Goal: Information Seeking & Learning: Compare options

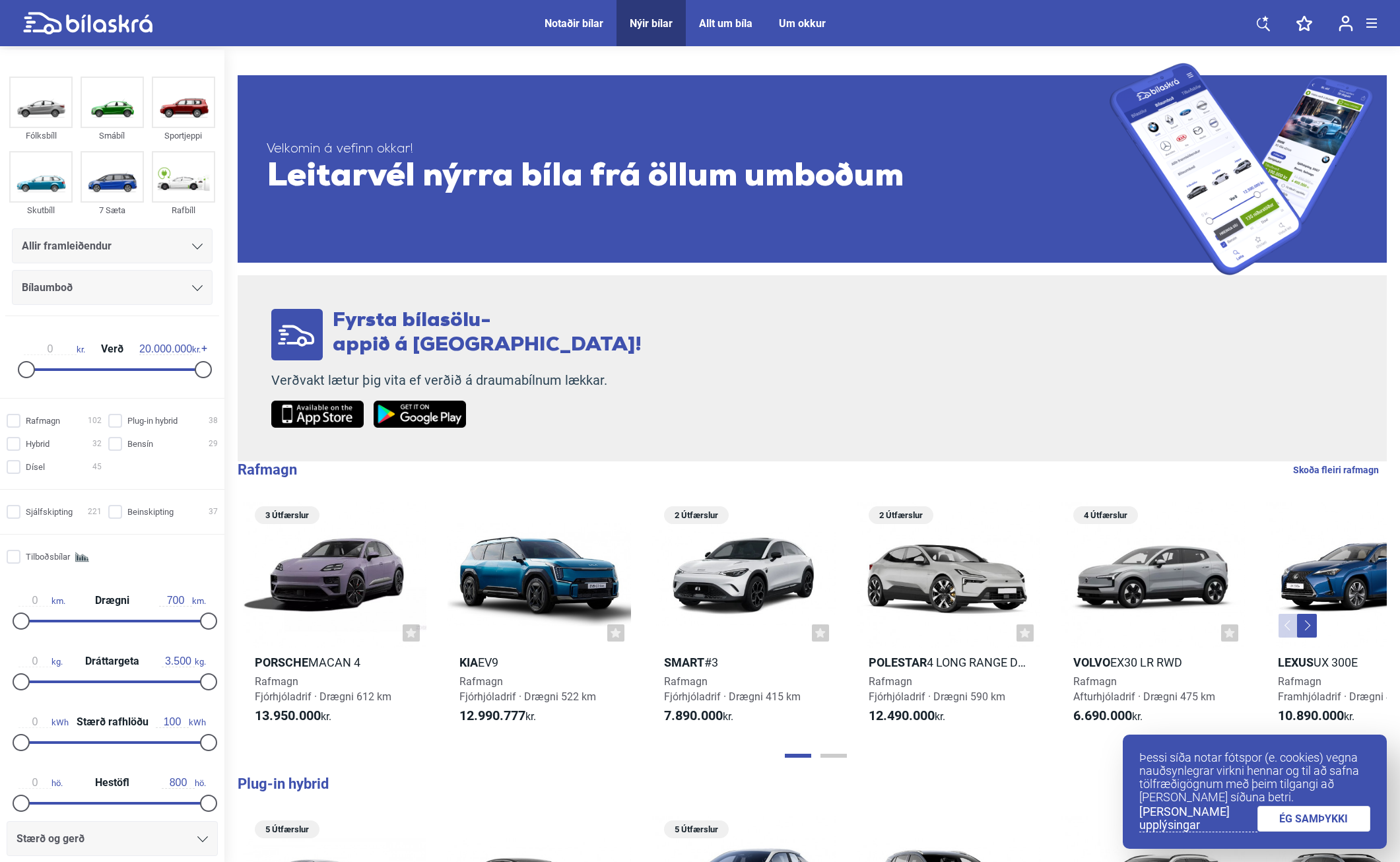
click at [583, 25] on div "Notaðir bílar" at bounding box center [573, 24] width 58 height 13
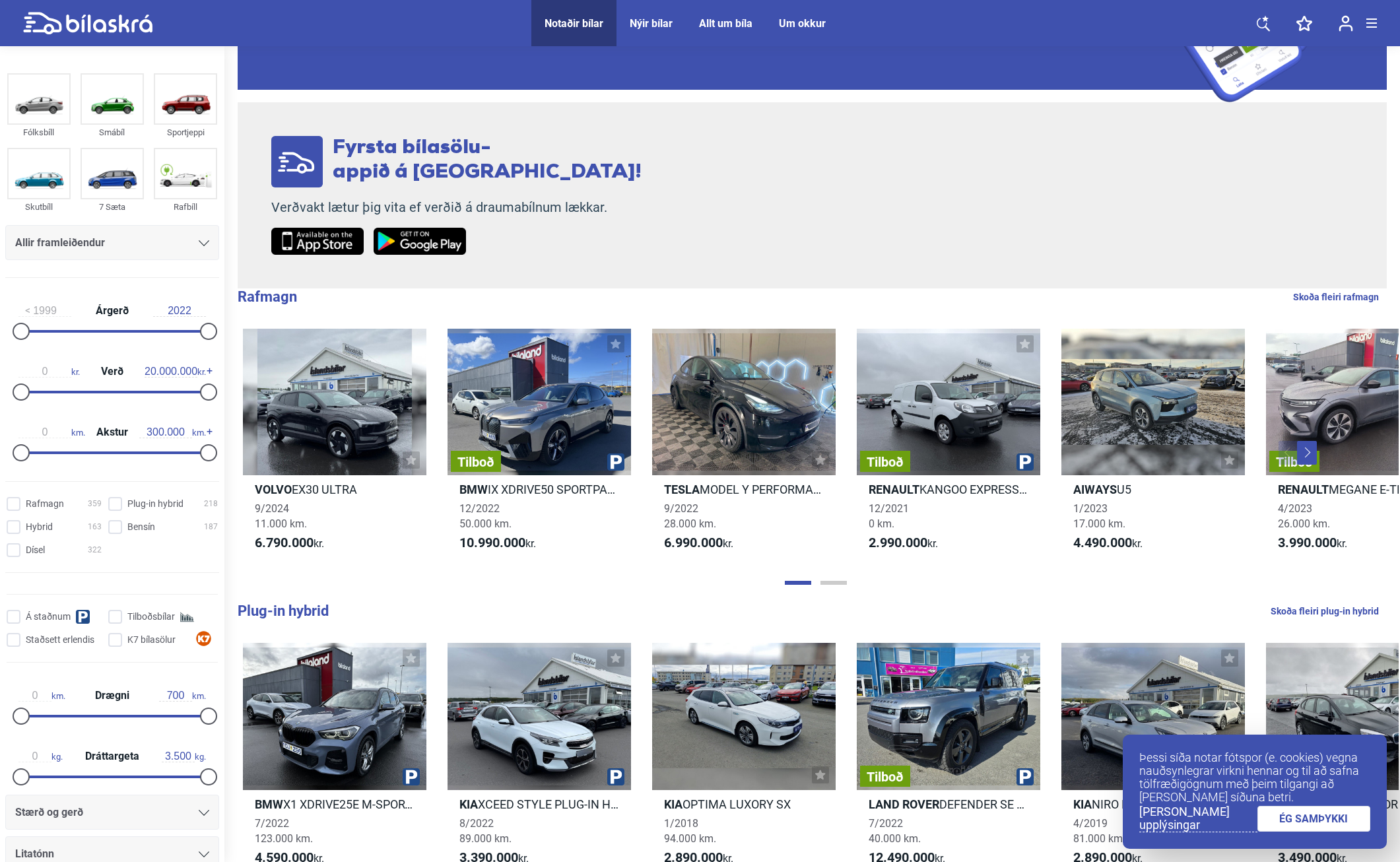
scroll to position [198, 0]
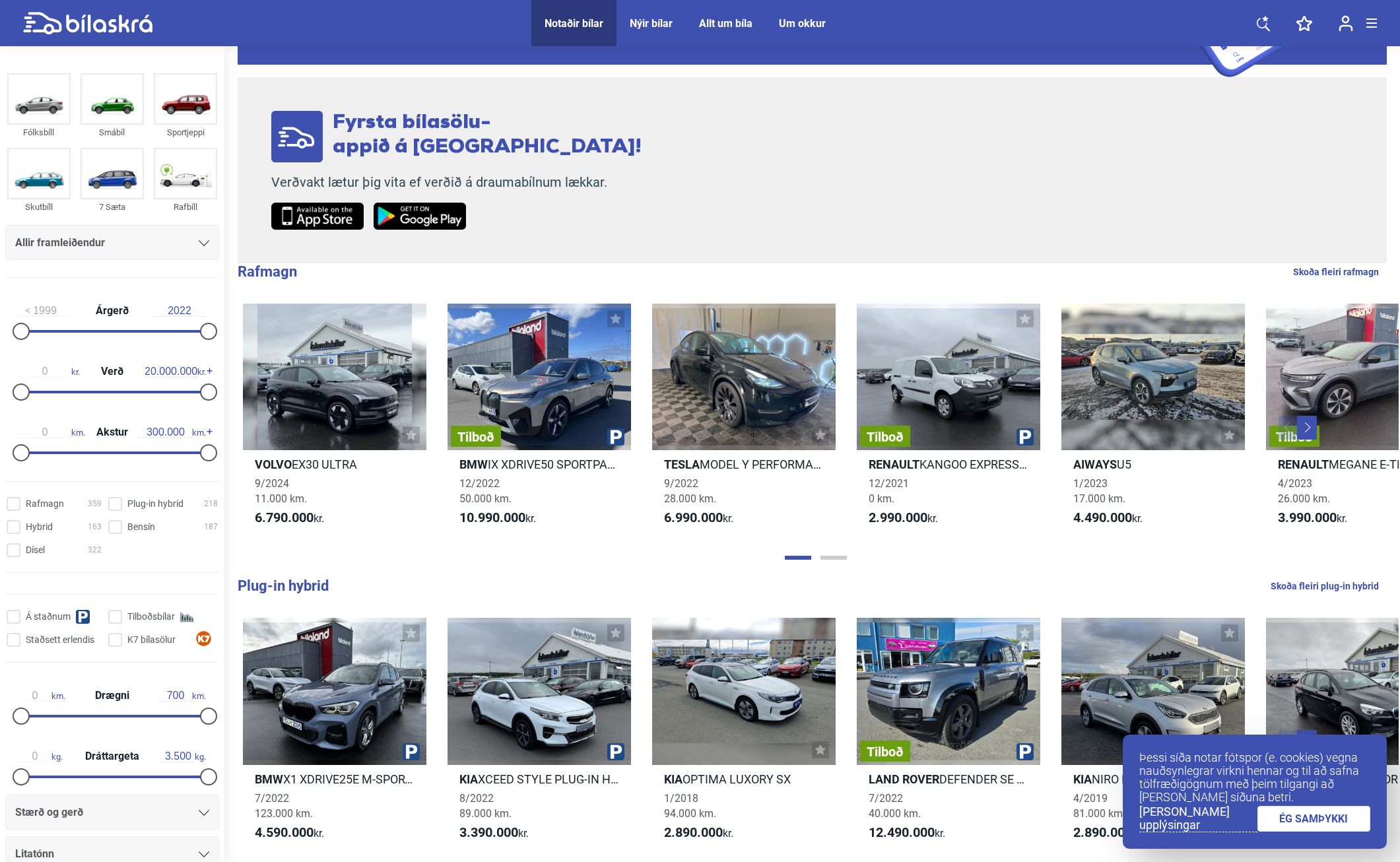
click at [1287, 822] on link "ÉG SAMÞYKKI" at bounding box center [1314, 819] width 114 height 26
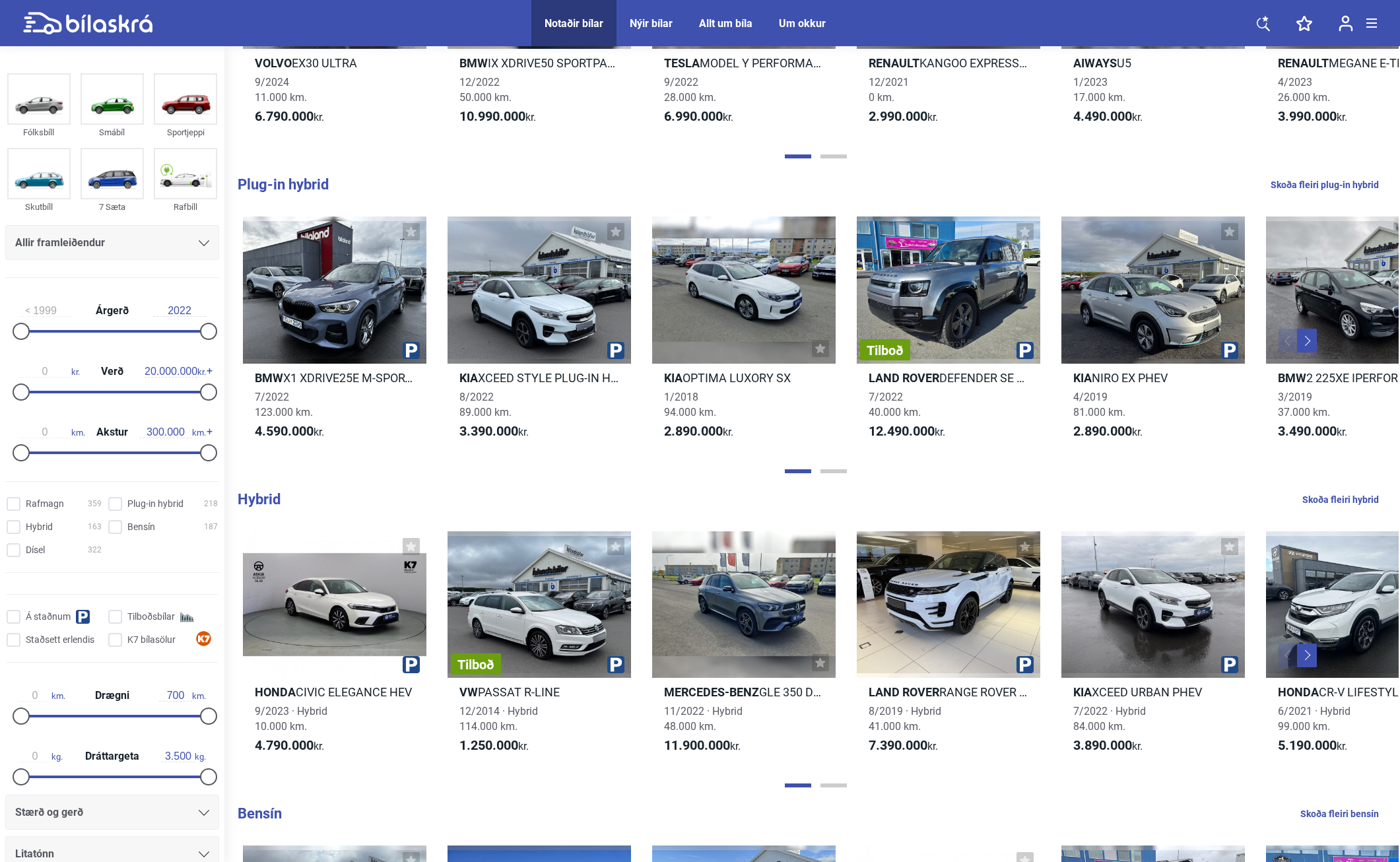
scroll to position [598, 0]
click at [159, 243] on div "Allir framleiðendur" at bounding box center [112, 243] width 194 height 18
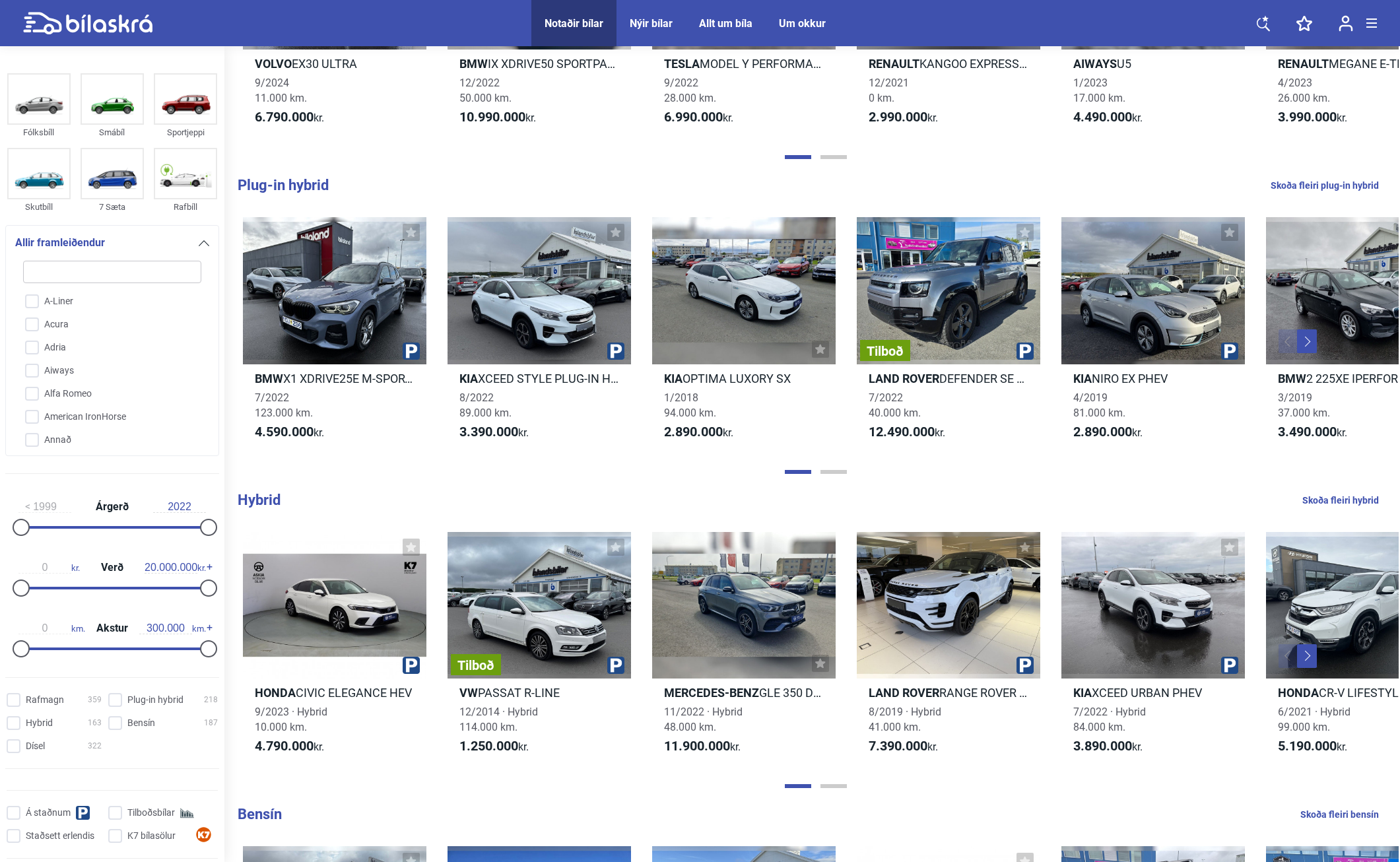
click at [159, 243] on div "Allir framleiðendur" at bounding box center [112, 243] width 194 height 18
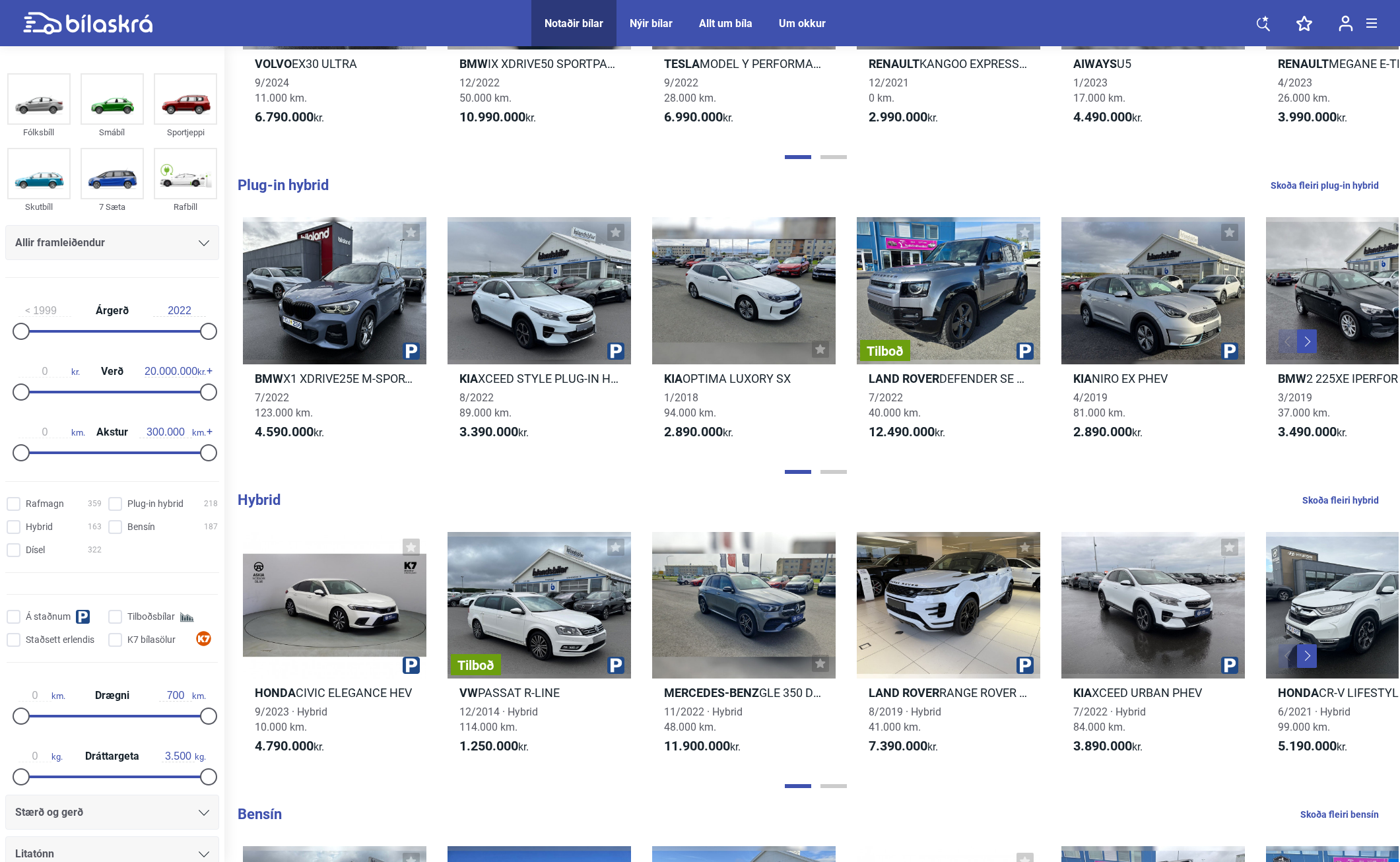
click at [159, 243] on div "Allir framleiðendur" at bounding box center [112, 243] width 194 height 18
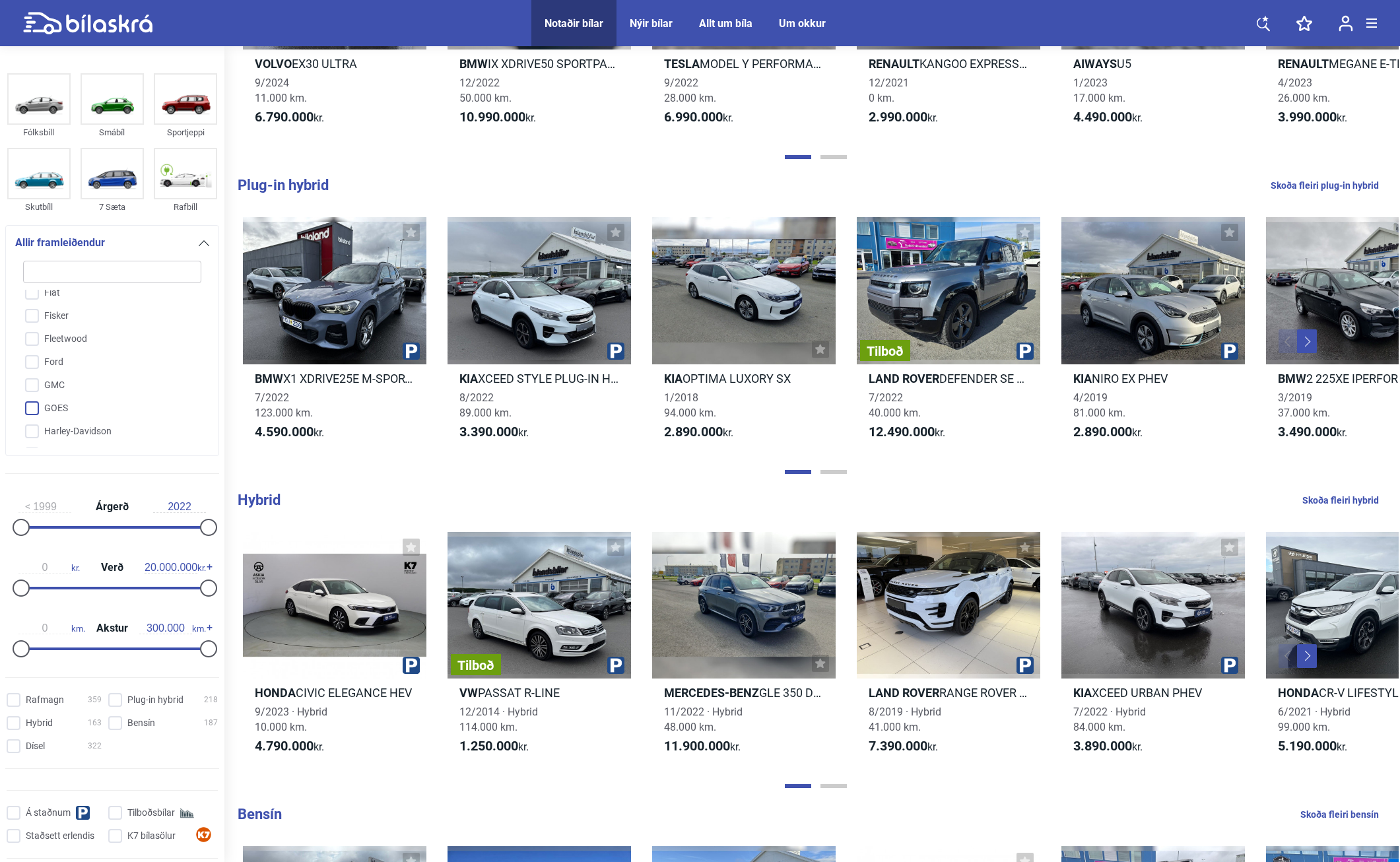
scroll to position [898, 0]
drag, startPoint x: 41, startPoint y: 337, endPoint x: 28, endPoint y: 348, distance: 17.0
click at [33, 345] on div "A-Liner Acura Adria Aiways Alfa Romeo American IronHorse Annað Aprilia Arctic C…" at bounding box center [112, 368] width 185 height 158
click at [36, 353] on input "Ford" at bounding box center [103, 350] width 180 height 23
checkbox input "true"
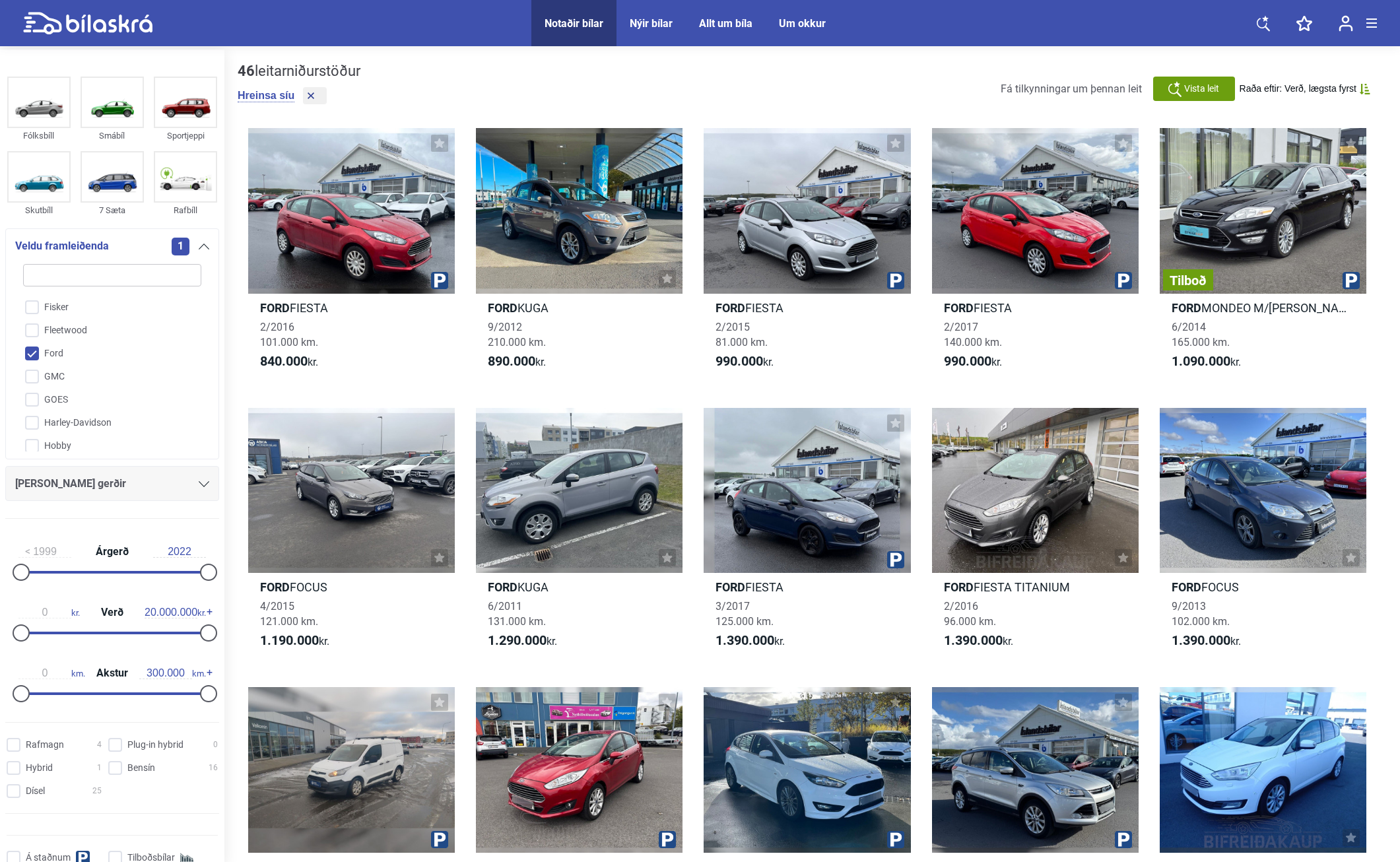
click at [99, 472] on div "[PERSON_NAME] gerðir" at bounding box center [112, 483] width 214 height 35
drag, startPoint x: 152, startPoint y: 475, endPoint x: 168, endPoint y: 475, distance: 16.0
click at [153, 475] on div "[PERSON_NAME] gerðir" at bounding box center [112, 484] width 194 height 18
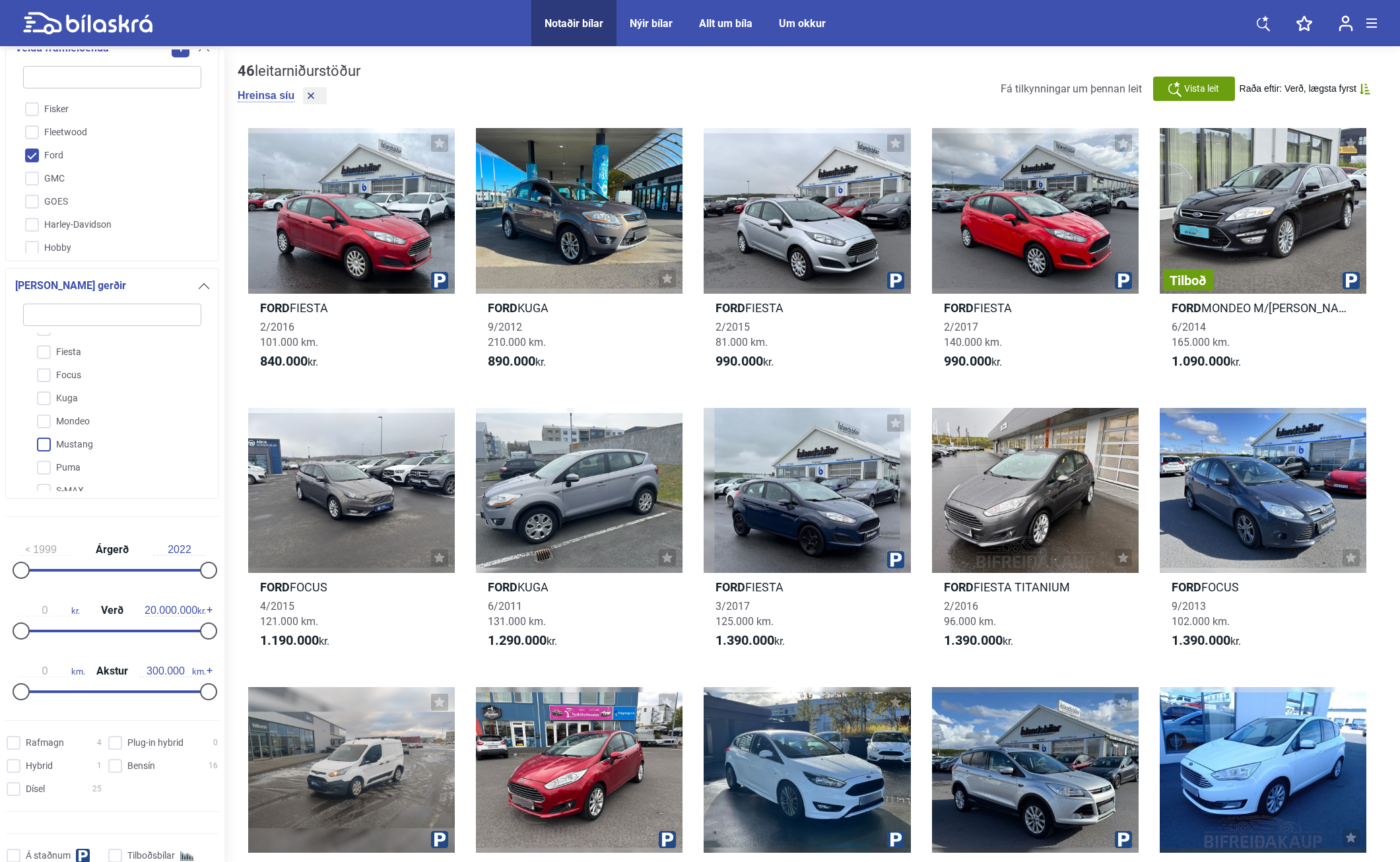
scroll to position [198, 0]
click at [49, 425] on input "Mustang" at bounding box center [103, 424] width 180 height 23
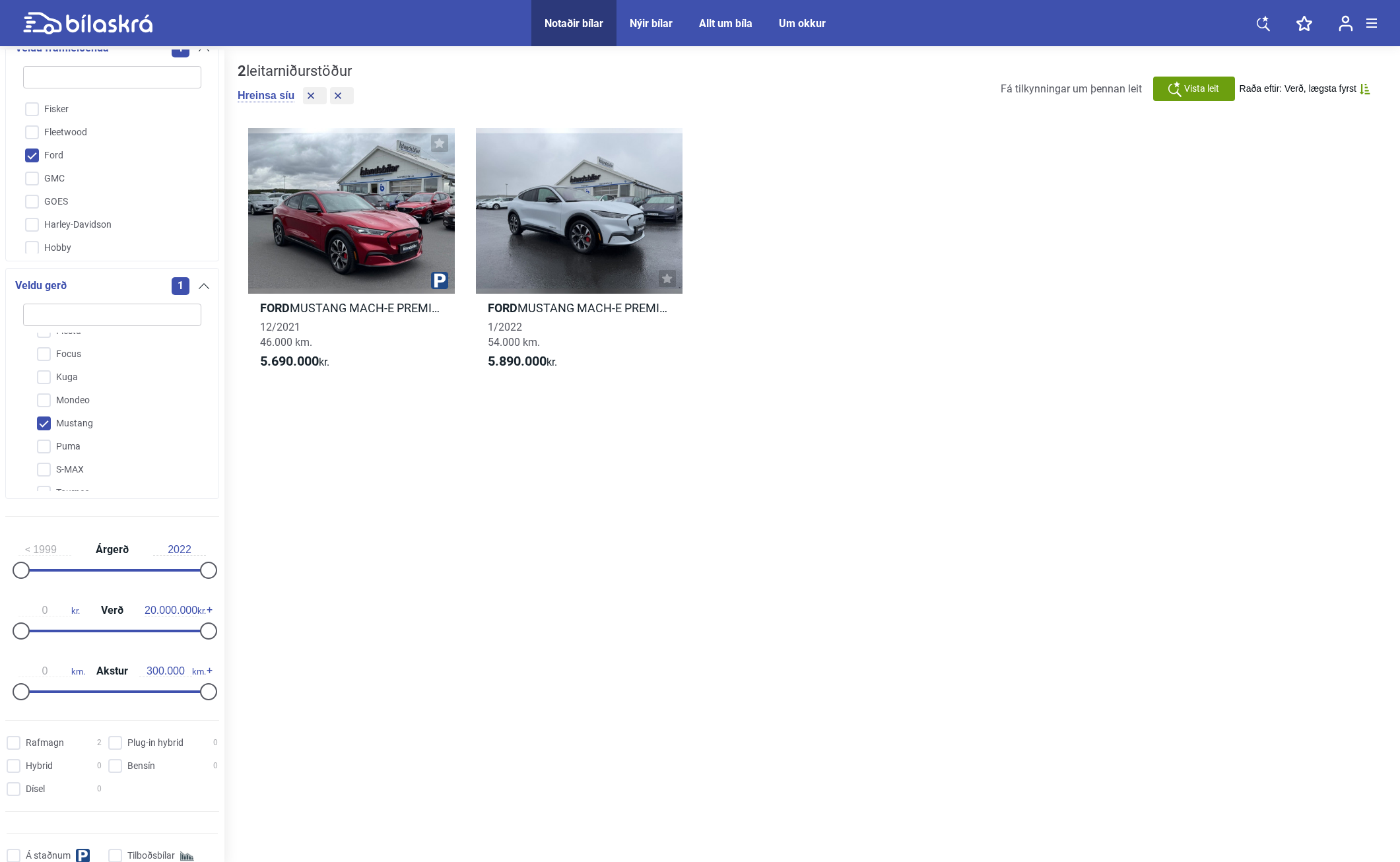
click at [46, 422] on input "Mustang" at bounding box center [103, 424] width 180 height 23
checkbox input "false"
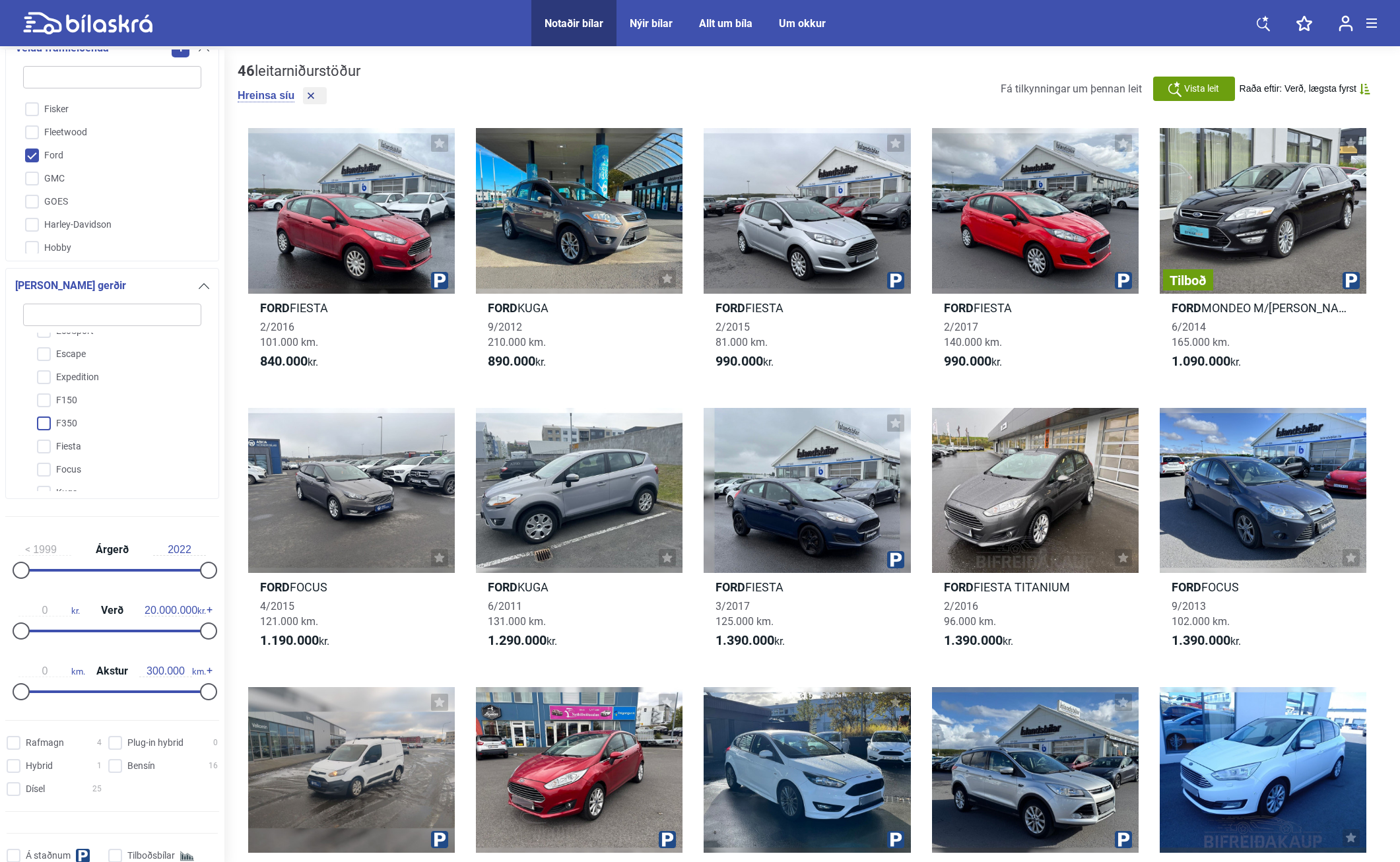
scroll to position [103, 0]
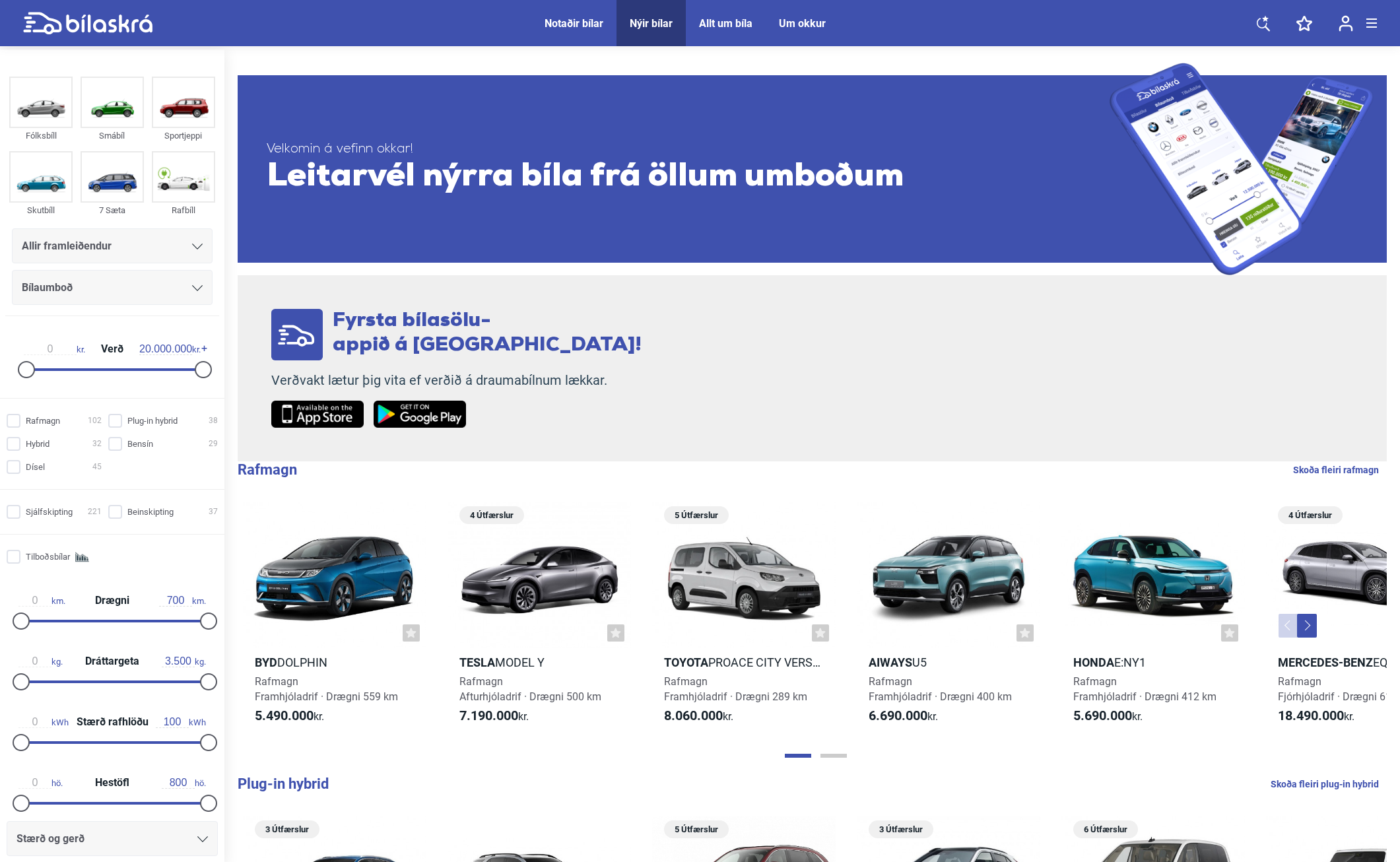
click at [155, 246] on div "Allir framleiðendur" at bounding box center [112, 246] width 180 height 18
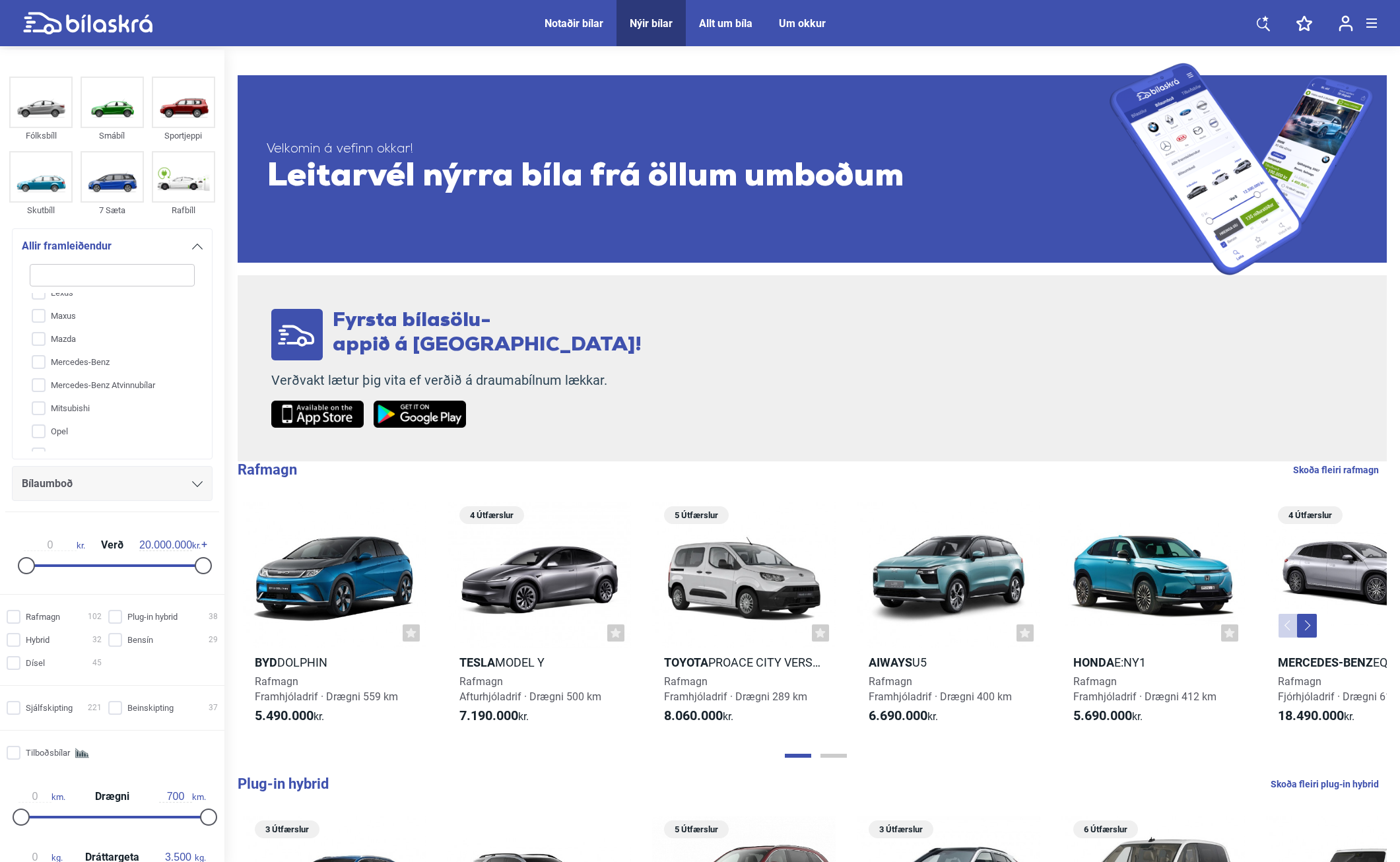
scroll to position [205, 0]
click at [38, 419] on input "Mercedes-Benz" at bounding box center [103, 423] width 166 height 23
checkbox input "true"
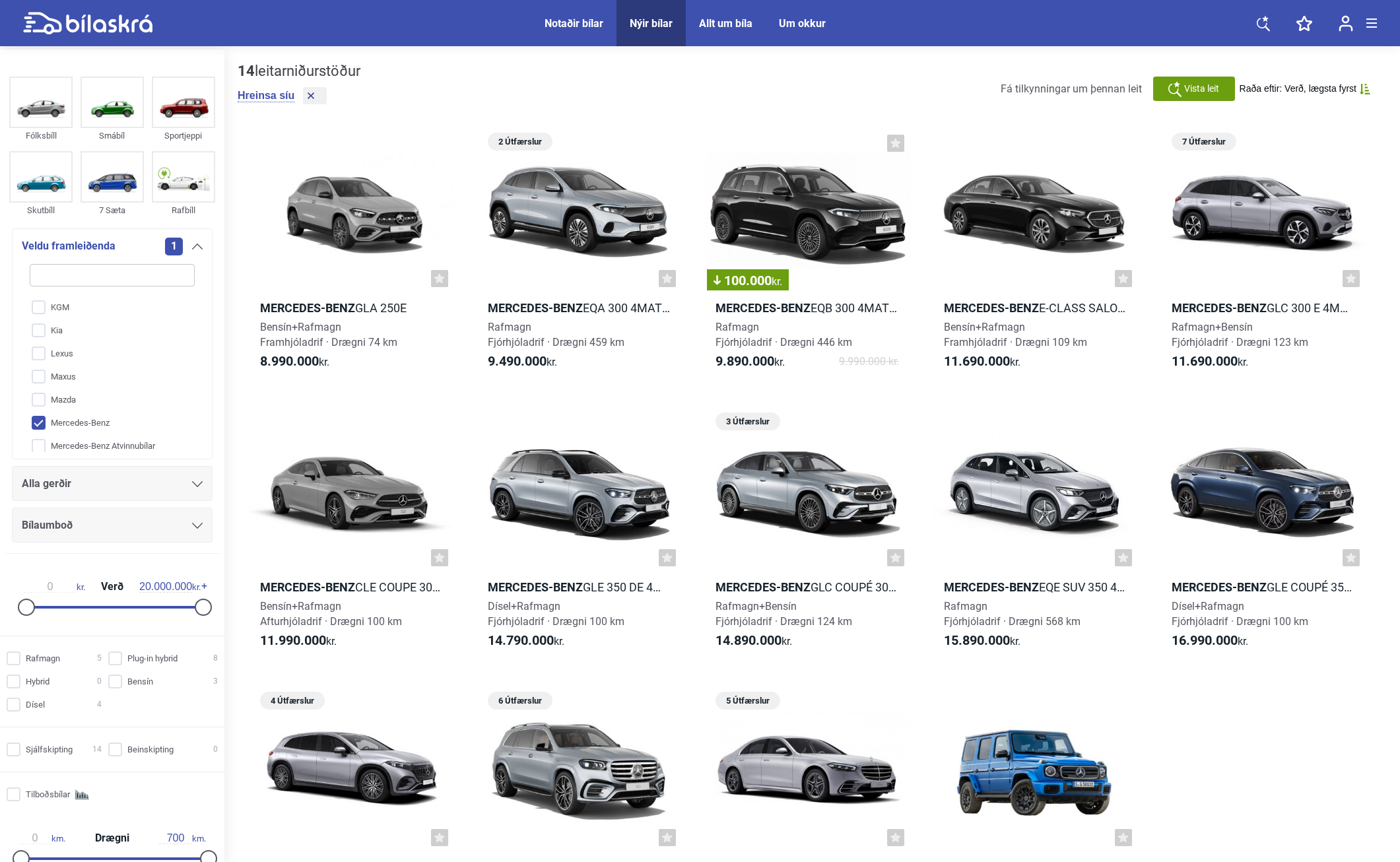
click at [145, 478] on div "Alla gerðir" at bounding box center [112, 484] width 180 height 18
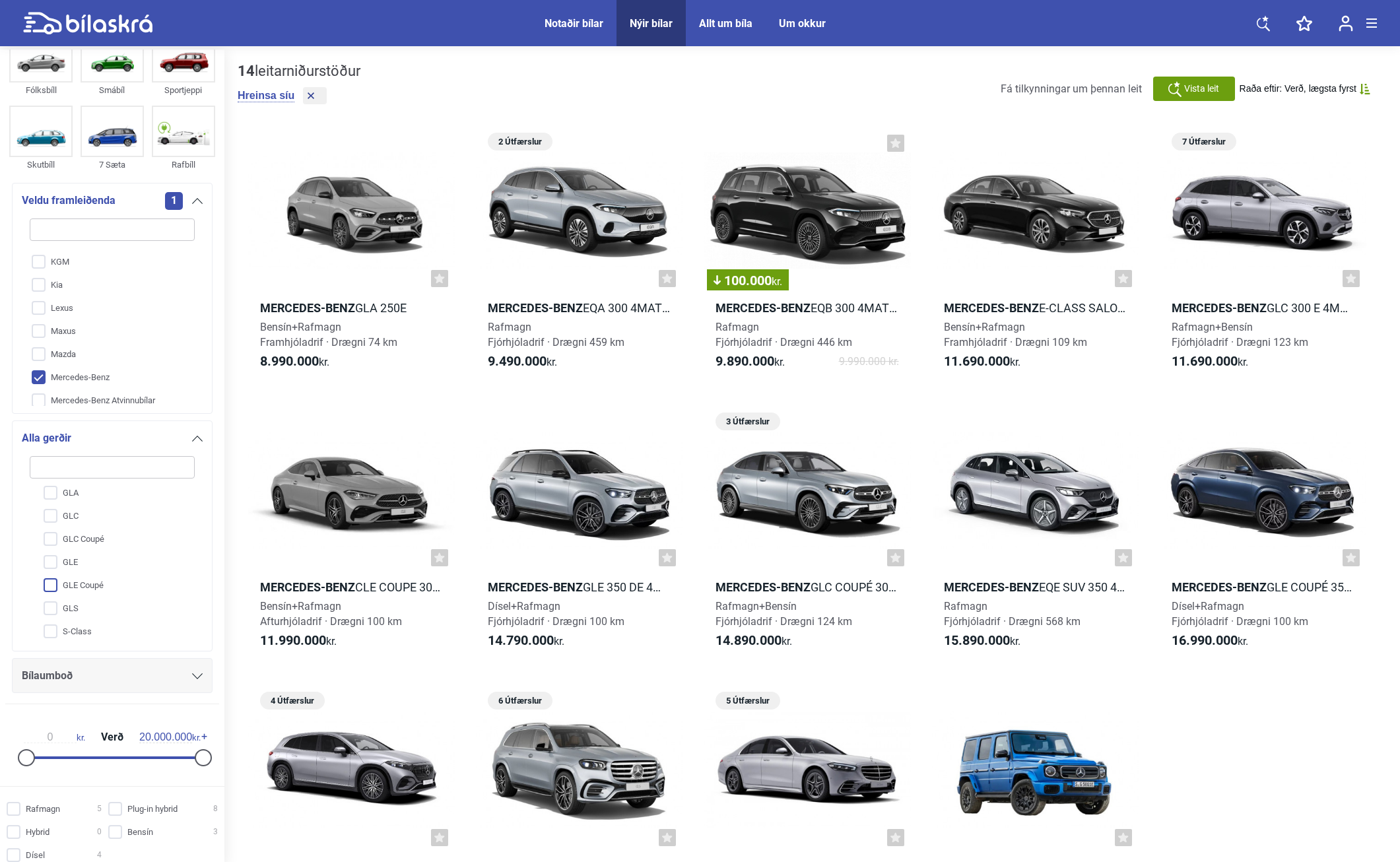
scroll to position [66, 0]
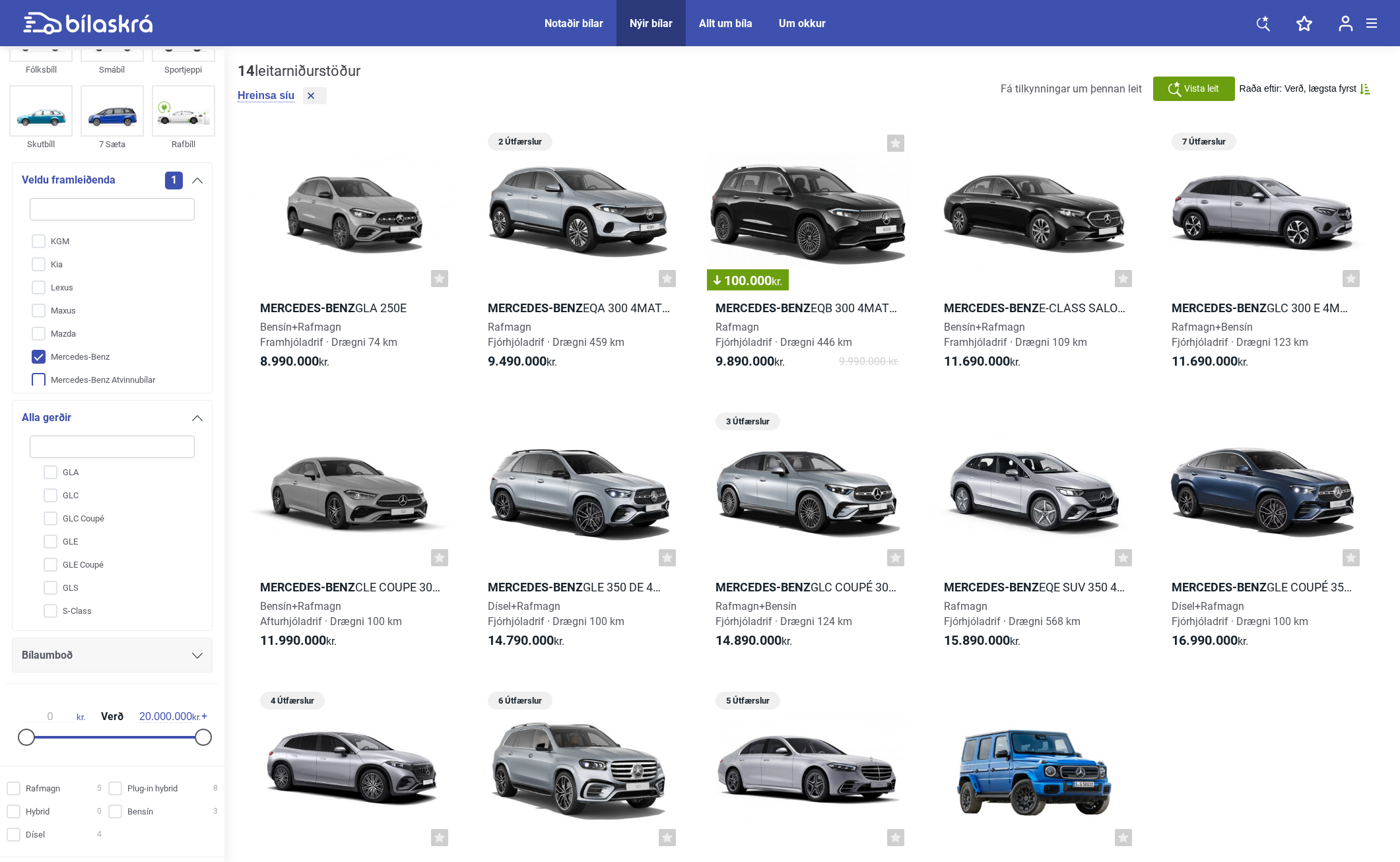
click at [106, 379] on input "Mercedes-Benz Atvinnubílar" at bounding box center [103, 380] width 166 height 23
checkbox input "true"
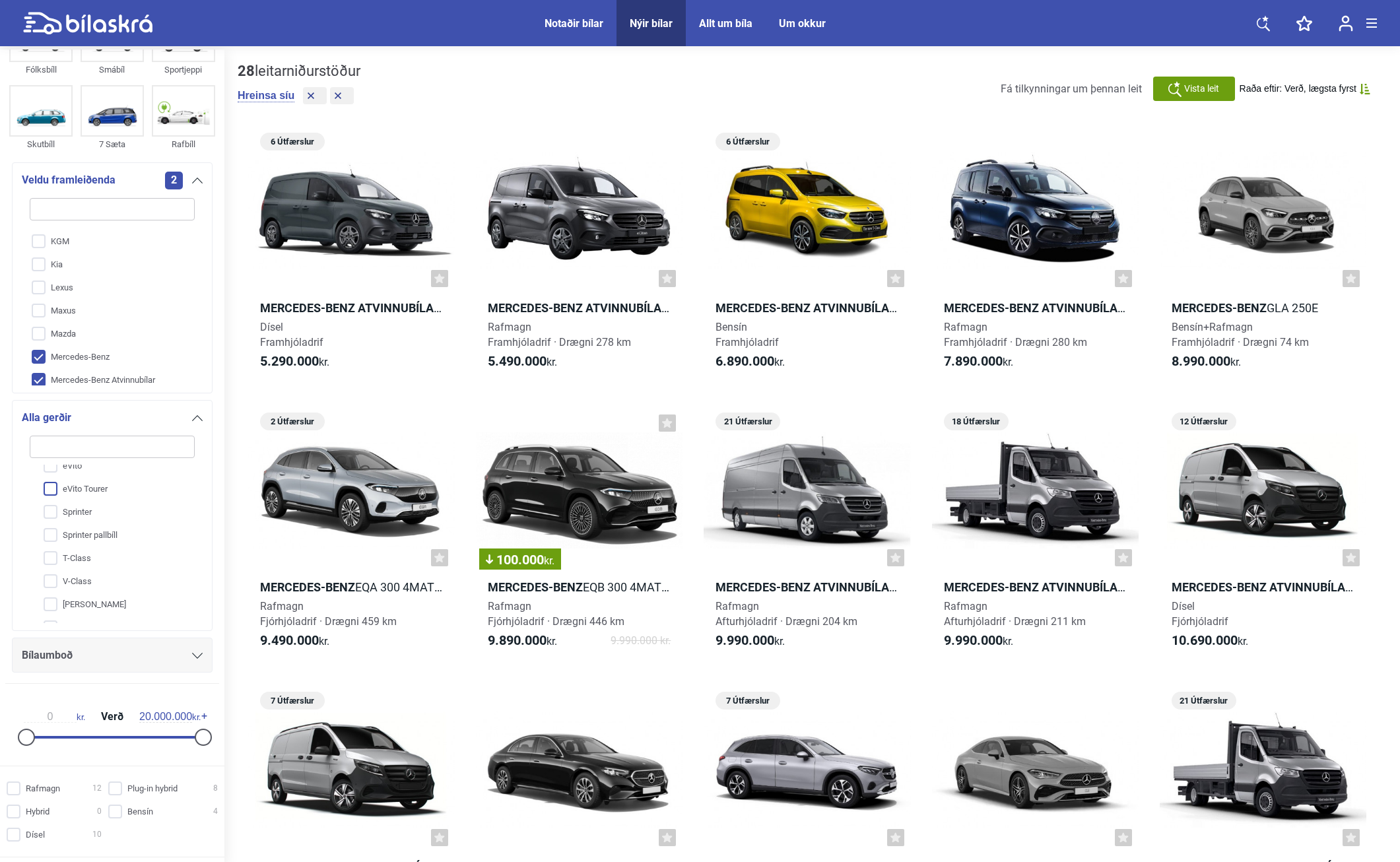
scroll to position [453, 0]
click at [55, 532] on input "eVito" at bounding box center [103, 532] width 166 height 23
checkbox input "true"
